Goal: Task Accomplishment & Management: Use online tool/utility

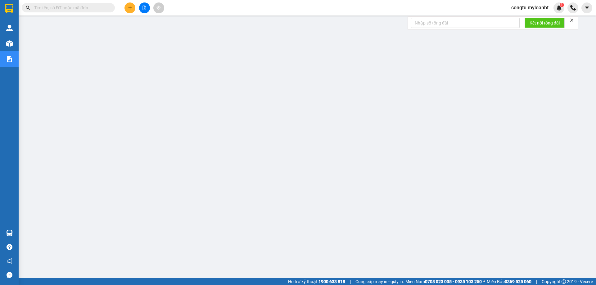
scroll to position [23, 0]
click at [538, 3] on div "congtu.myloanbt 1" at bounding box center [535, 7] width 58 height 11
click at [539, 7] on span "congtu.myloanbt" at bounding box center [529, 8] width 47 height 8
click at [538, 18] on span "Đăng xuất" at bounding box center [532, 19] width 35 height 7
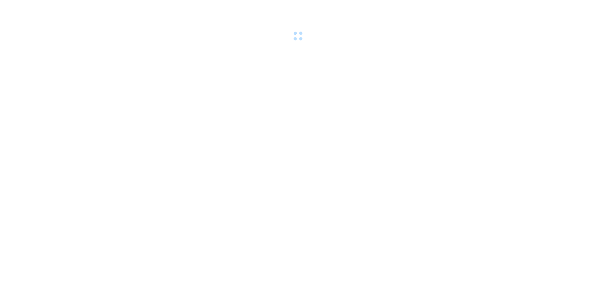
click at [395, 85] on body at bounding box center [298, 142] width 596 height 285
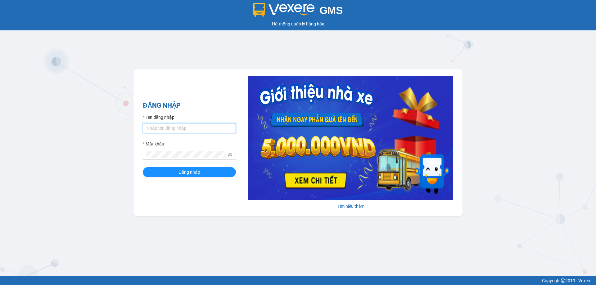
type input "congtu.myloanbt"
click at [207, 125] on input "congtu.myloanbt" at bounding box center [189, 128] width 93 height 10
click at [208, 125] on input "congtu.myloanbt" at bounding box center [189, 128] width 93 height 10
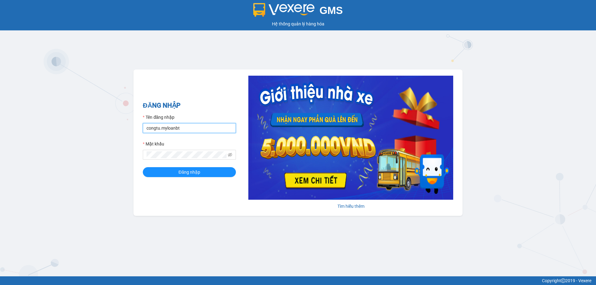
click at [208, 125] on input "congtu.myloanbt" at bounding box center [189, 128] width 93 height 10
type input "thanhluan.myloanbt"
click at [181, 169] on span "Đăng nhập" at bounding box center [189, 172] width 22 height 7
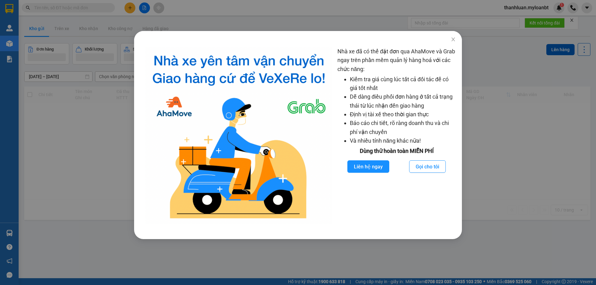
drag, startPoint x: 474, startPoint y: 121, endPoint x: 425, endPoint y: 122, distance: 48.7
click at [474, 121] on div "Nhà xe đã có thể đặt đơn qua AhaMove và Grab ngay trên phần mềm quản lý hàng ho…" at bounding box center [298, 142] width 596 height 285
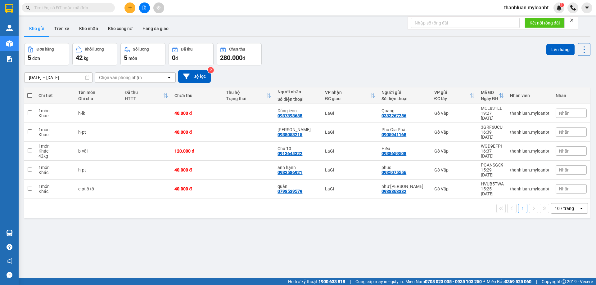
click at [30, 96] on span at bounding box center [29, 95] width 5 height 5
click at [30, 92] on input "checkbox" at bounding box center [30, 92] width 0 height 0
checkbox input "true"
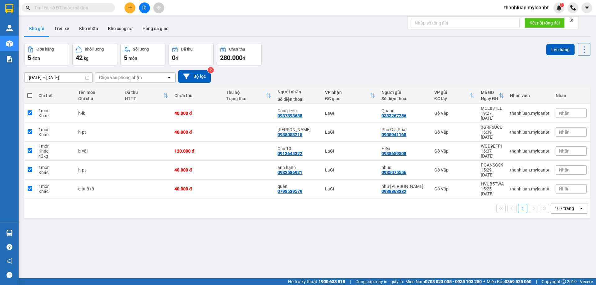
checkbox input "true"
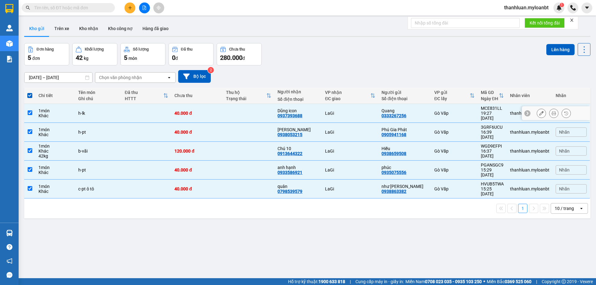
click at [315, 110] on div "Dũng icon 0937393688" at bounding box center [297, 113] width 41 height 10
checkbox input "false"
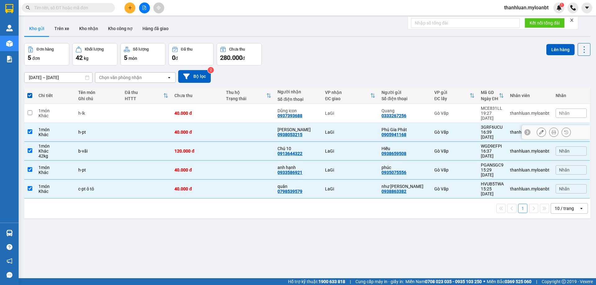
click at [316, 127] on div "Thành Đức" at bounding box center [297, 129] width 41 height 5
checkbox input "false"
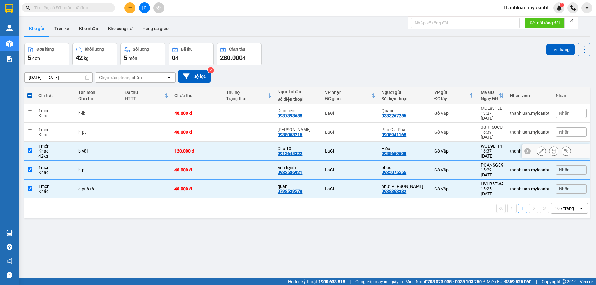
click at [540, 146] on button at bounding box center [541, 151] width 9 height 11
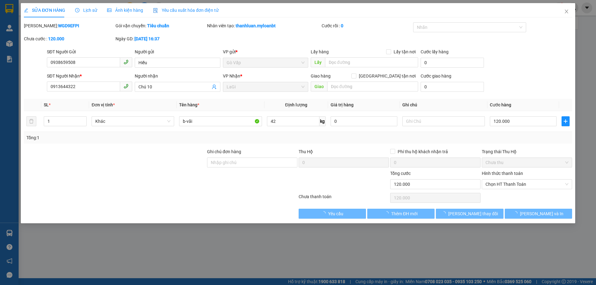
type input "0938659508"
type input "0913644322"
type input "120.000"
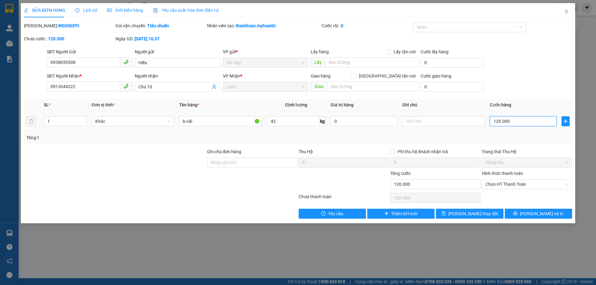
click at [501, 122] on input "120.000" at bounding box center [523, 121] width 67 height 10
type input "1"
type input "10"
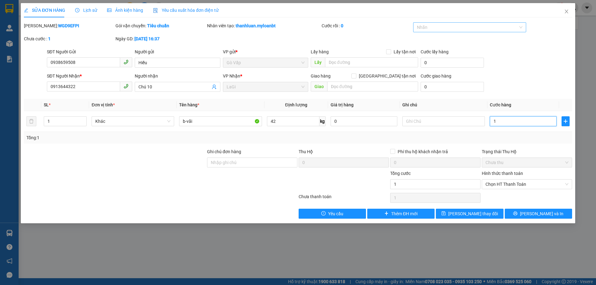
type input "10"
type input "100"
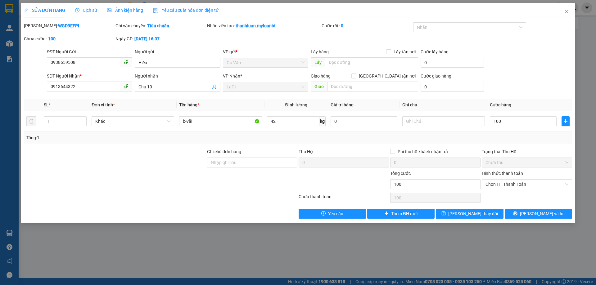
type input "100.000"
click at [517, 72] on form "SĐT Người Gửi 0938659508 Người gửi Hiếu VP gửi * Gò Vấp Lấy hàng Lấy tận nơi …" at bounding box center [298, 71] width 548 height 46
drag, startPoint x: 534, startPoint y: 187, endPoint x: 545, endPoint y: 155, distance: 34.4
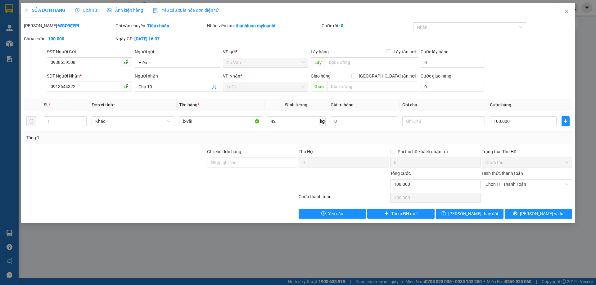
click at [545, 155] on form "Ghi chú đơn hàng Thu Hộ 0 Phí thu hộ khách nhận trả 0 Trạng thái Thu Hộ Chưa th…" at bounding box center [298, 169] width 548 height 43
click at [535, 146] on div "Total Paid Fee 0 Total UnPaid Fee 120.000 Cash Collection Total Fee Mã ĐH: WGD9…" at bounding box center [298, 120] width 548 height 196
click at [540, 209] on button "Lưu và In" at bounding box center [537, 214] width 67 height 10
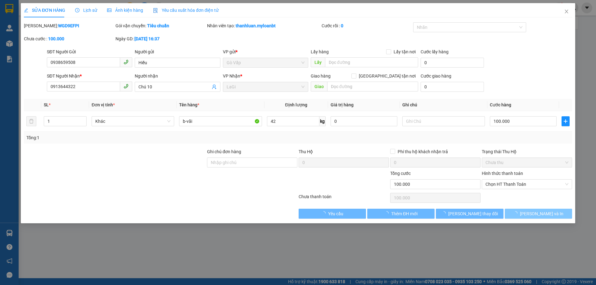
drag, startPoint x: 540, startPoint y: 210, endPoint x: 543, endPoint y: 202, distance: 8.4
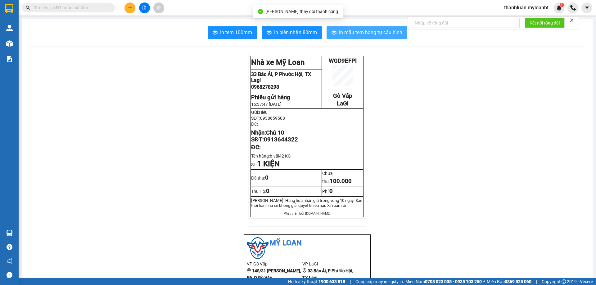
click at [378, 31] on span "In mẫu tem hàng tự cấu hình" at bounding box center [370, 33] width 63 height 8
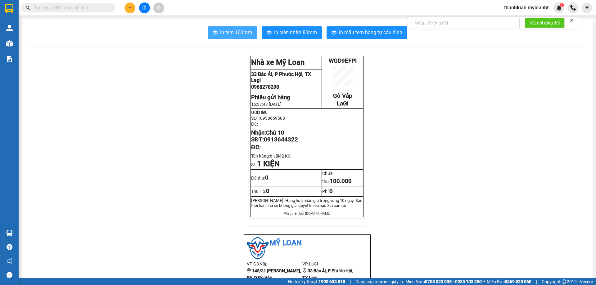
drag, startPoint x: 244, startPoint y: 34, endPoint x: 242, endPoint y: 30, distance: 4.6
click at [244, 34] on span "In tem 100mm" at bounding box center [236, 33] width 32 height 8
drag, startPoint x: 560, startPoint y: 144, endPoint x: 558, endPoint y: 141, distance: 3.2
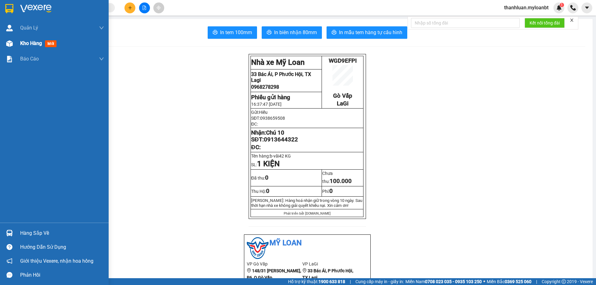
click at [38, 43] on span "Kho hàng" at bounding box center [31, 43] width 22 height 6
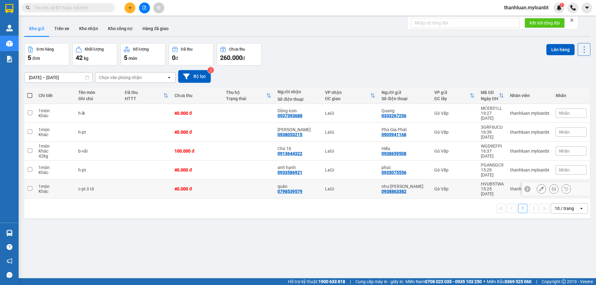
click at [246, 180] on td at bounding box center [248, 189] width 51 height 19
checkbox input "true"
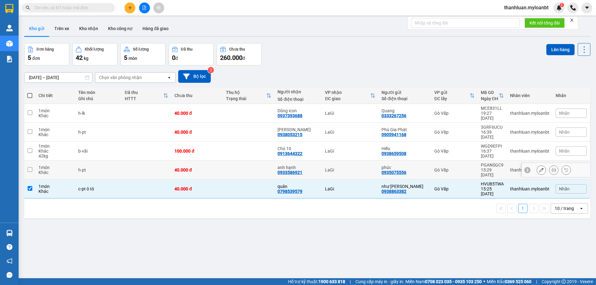
click at [248, 161] on td at bounding box center [248, 170] width 51 height 19
checkbox input "true"
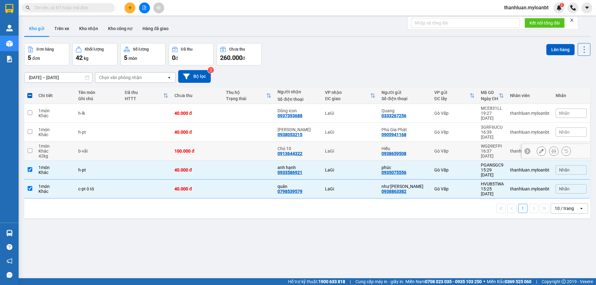
click at [253, 143] on td at bounding box center [248, 151] width 51 height 19
checkbox input "true"
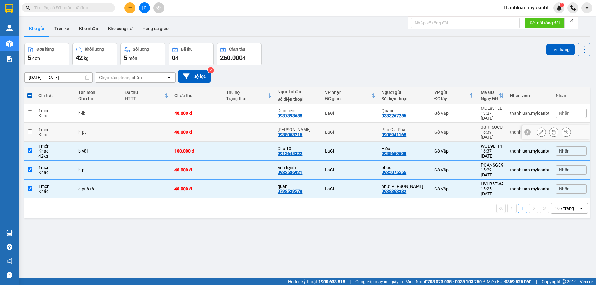
click at [481, 125] on div "3GRF6UCU" at bounding box center [492, 127] width 23 height 5
checkbox input "true"
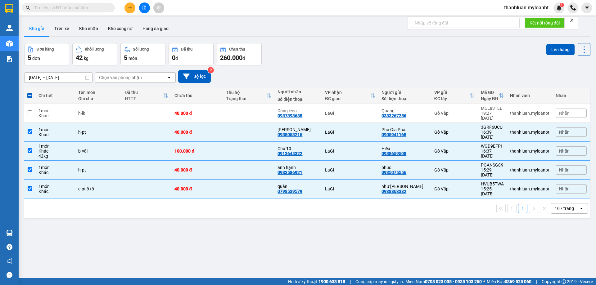
click at [458, 44] on div "Đơn hàng 5 đơn Khối lượng 42 kg Số lượng 5 món Đã thu 0 đ Chưa thu 260.000 đ Lê…" at bounding box center [307, 54] width 566 height 22
click at [549, 146] on button at bounding box center [553, 151] width 9 height 11
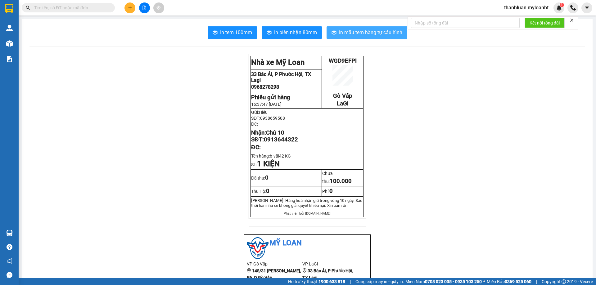
drag, startPoint x: 354, startPoint y: 33, endPoint x: 347, endPoint y: 32, distance: 6.6
click at [353, 32] on span "In mẫu tem hàng tự cấu hình" at bounding box center [370, 33] width 63 height 8
click at [315, 186] on td "Đã thu: 0" at bounding box center [286, 178] width 71 height 17
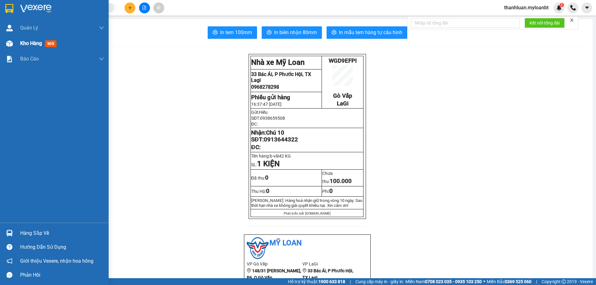
click at [19, 45] on div "Kho hàng mới" at bounding box center [54, 44] width 109 height 16
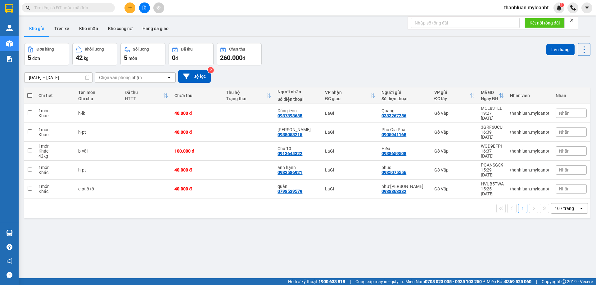
click at [333, 60] on div "Đơn hàng 5 đơn Khối lượng 42 kg Số lượng 5 món Đã thu 0 đ Chưa thu 260.000 đ Lê…" at bounding box center [307, 54] width 566 height 22
click at [520, 11] on div "Kết quả tìm kiếm ( 0 ) Bộ lọc No Data thanhluan.myloanbt 1" at bounding box center [298, 8] width 596 height 16
click at [520, 11] on span "thanhluan.myloanbt" at bounding box center [526, 8] width 54 height 8
click at [147, 125] on td at bounding box center [147, 132] width 50 height 19
checkbox input "true"
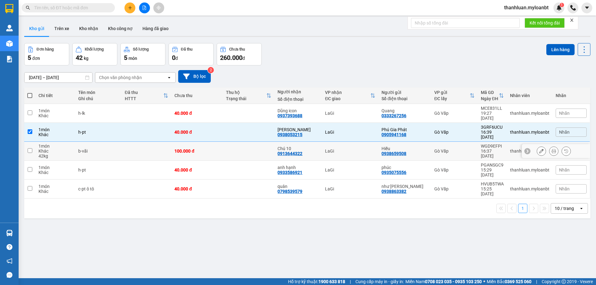
click at [139, 150] on td at bounding box center [147, 151] width 50 height 19
checkbox input "true"
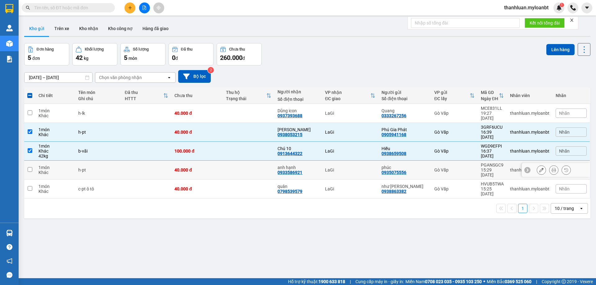
drag, startPoint x: 150, startPoint y: 164, endPoint x: 151, endPoint y: 167, distance: 3.9
click at [150, 165] on tbody "1 món Khác h-lk 40.000 đ Dũng icon 0937393688 LaGi Quang 0333267256 Gò Vấp M…" at bounding box center [307, 151] width 566 height 95
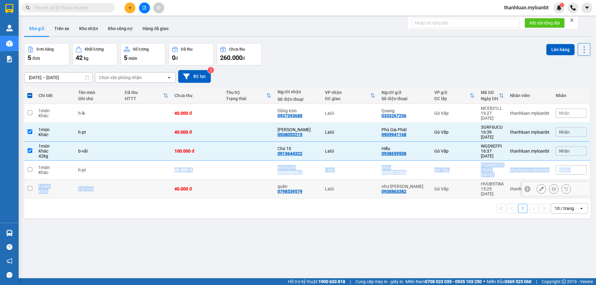
click at [155, 180] on td at bounding box center [147, 189] width 50 height 19
checkbox input "true"
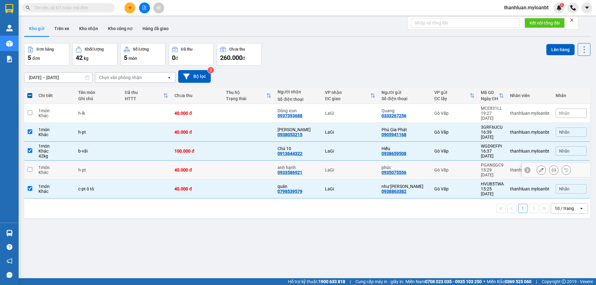
click at [157, 161] on td at bounding box center [147, 170] width 50 height 19
checkbox input "true"
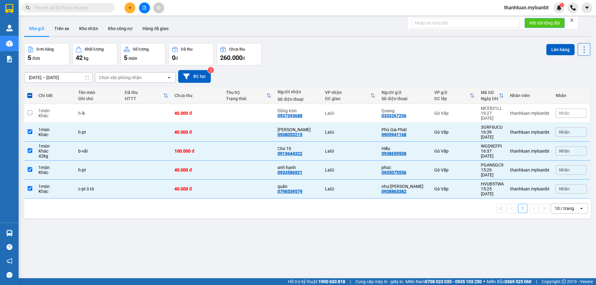
drag, startPoint x: 554, startPoint y: 47, endPoint x: 531, endPoint y: 28, distance: 30.6
click at [553, 48] on button "Lên hàng" at bounding box center [560, 49] width 28 height 11
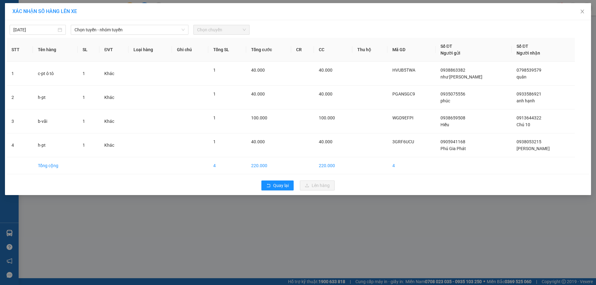
click at [145, 35] on div "12/09/2025 Chọn tuyến - nhóm tuyến Chọn chuyến STT Tên hàng SL ĐVT Loại hàng Gh…" at bounding box center [298, 107] width 586 height 175
click at [145, 33] on span "Chọn tuyến - nhóm tuyến" at bounding box center [129, 29] width 110 height 9
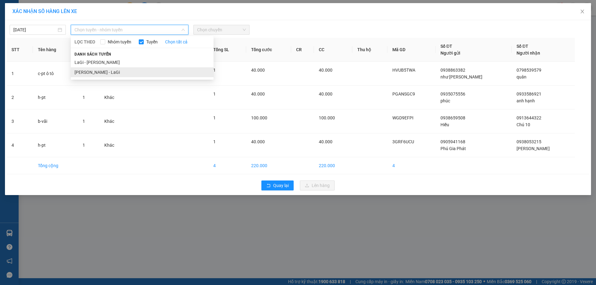
click at [130, 69] on li "[PERSON_NAME] - LaGi" at bounding box center [142, 72] width 143 height 10
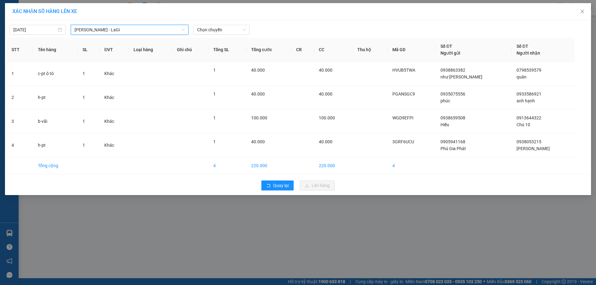
click at [127, 32] on span "[PERSON_NAME] - LaGi" at bounding box center [129, 29] width 110 height 9
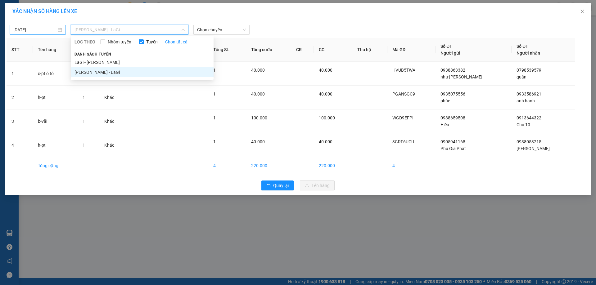
click at [49, 31] on body "Kết quả tìm kiếm ( 0 ) Bộ lọc No Data thanhluan.myloanbt 1 Quản Lý Quản lý giao…" at bounding box center [298, 142] width 596 height 285
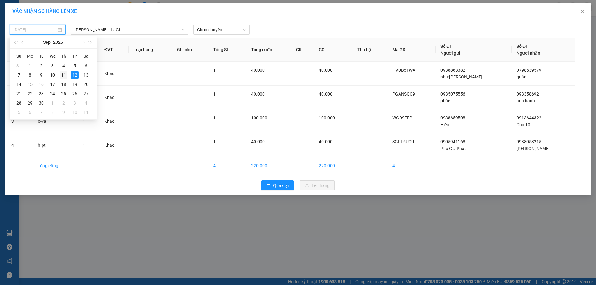
click at [60, 73] on td "11" at bounding box center [63, 74] width 11 height 9
type input "11/09/2025"
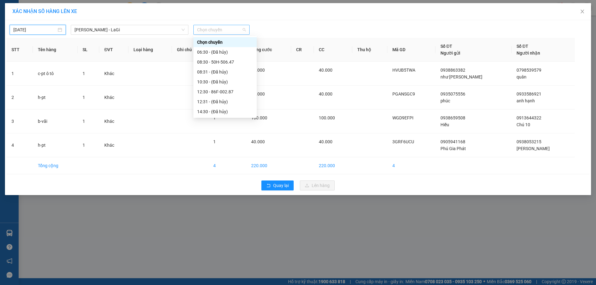
click at [209, 28] on span "Chọn chuyến" at bounding box center [221, 29] width 49 height 9
click at [226, 111] on div "23:00 - 51H-059.57" at bounding box center [225, 111] width 56 height 7
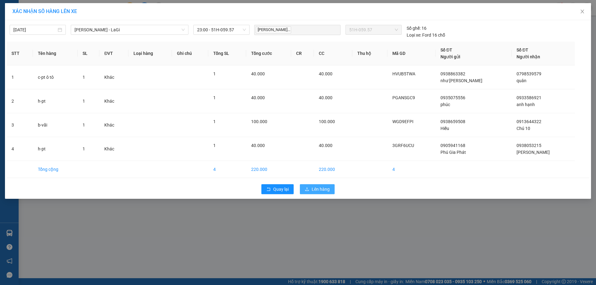
click at [312, 190] on span "Lên hàng" at bounding box center [320, 189] width 18 height 7
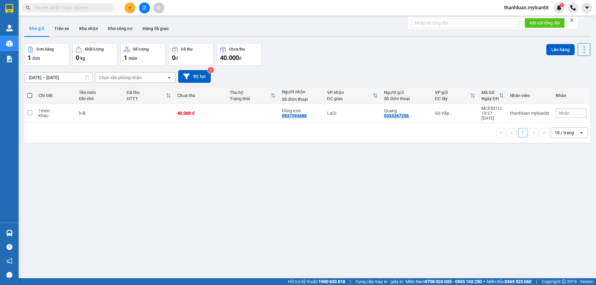
drag, startPoint x: 527, startPoint y: 12, endPoint x: 527, endPoint y: 8, distance: 4.0
click at [527, 8] on div "thanhluan.myloanbt 1" at bounding box center [531, 7] width 65 height 11
drag, startPoint x: 525, startPoint y: 10, endPoint x: 524, endPoint y: 18, distance: 7.8
click at [525, 10] on span "thanhluan.myloanbt" at bounding box center [526, 8] width 54 height 8
click at [521, 21] on span "Đăng xuất" at bounding box center [529, 19] width 42 height 7
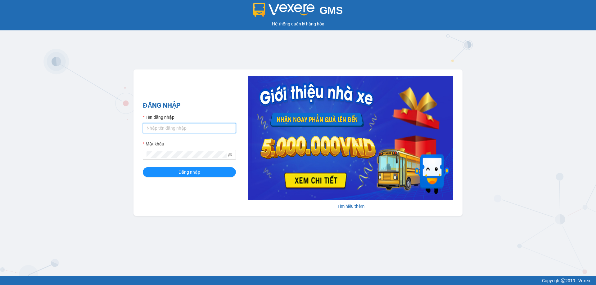
type input "thanhluan.myloanbt"
